Goal: Information Seeking & Learning: Learn about a topic

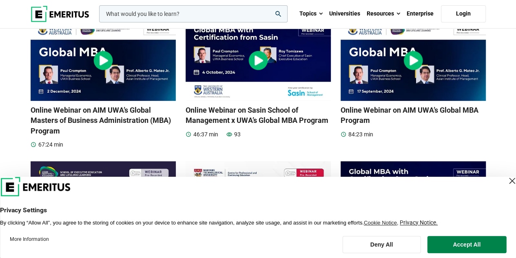
scroll to position [139, 0]
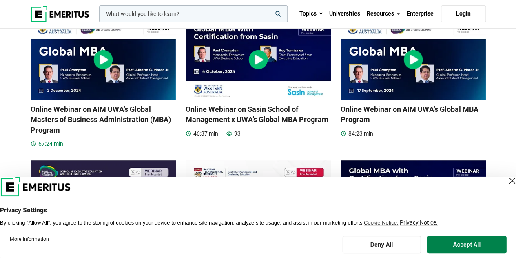
click at [78, 109] on h3 "Online Webinar on AIM UWA’s Global Masters of Business Administration (MBA) Pro…" at bounding box center [103, 119] width 145 height 31
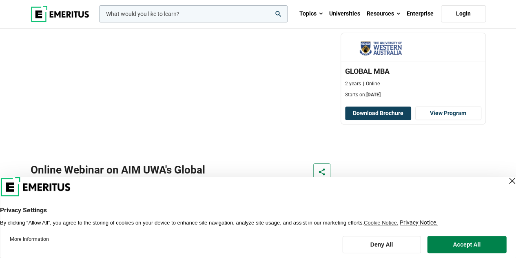
scroll to position [84, 0]
click at [506, 176] on div "Close Layer" at bounding box center [511, 180] width 11 height 11
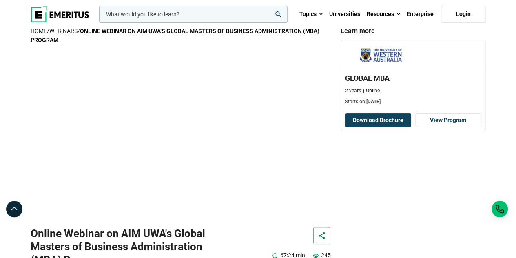
scroll to position [0, 0]
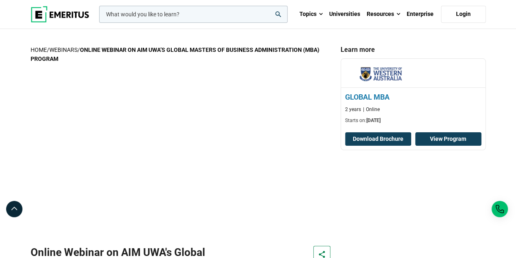
click at [441, 135] on link "View Program" at bounding box center [448, 139] width 66 height 14
